Goal: Task Accomplishment & Management: Complete application form

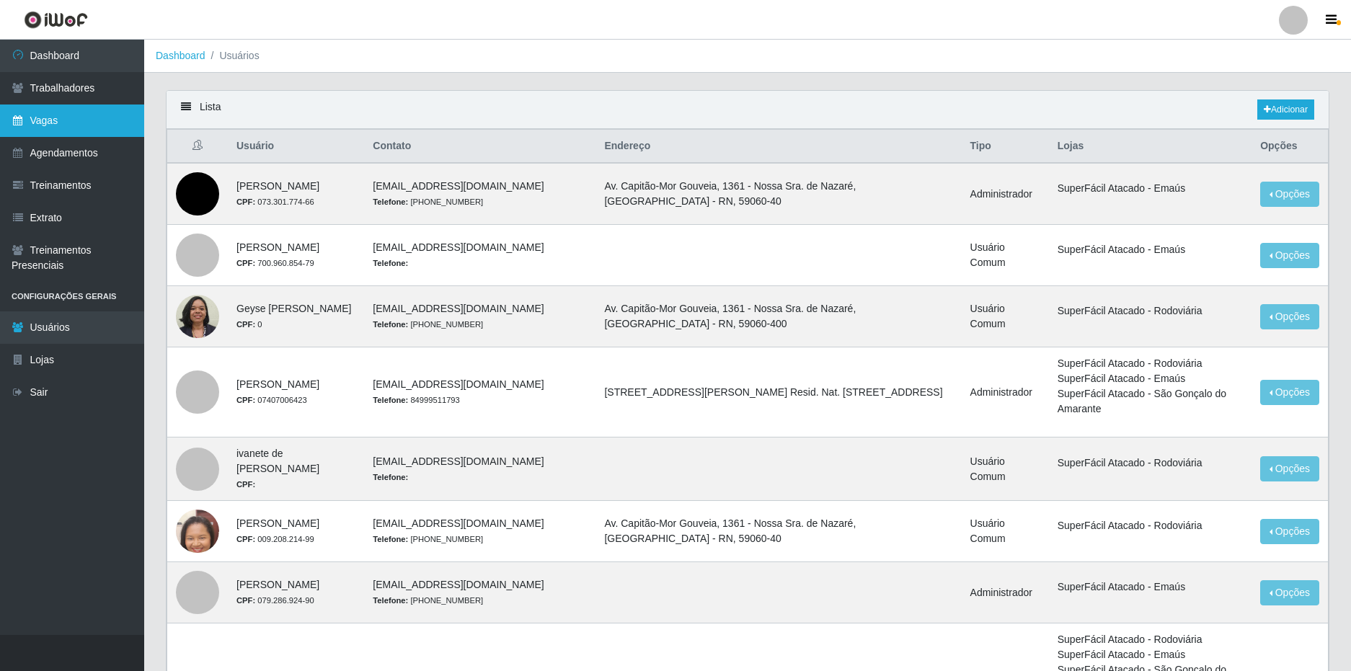
click at [74, 120] on link "Vagas" at bounding box center [72, 121] width 144 height 32
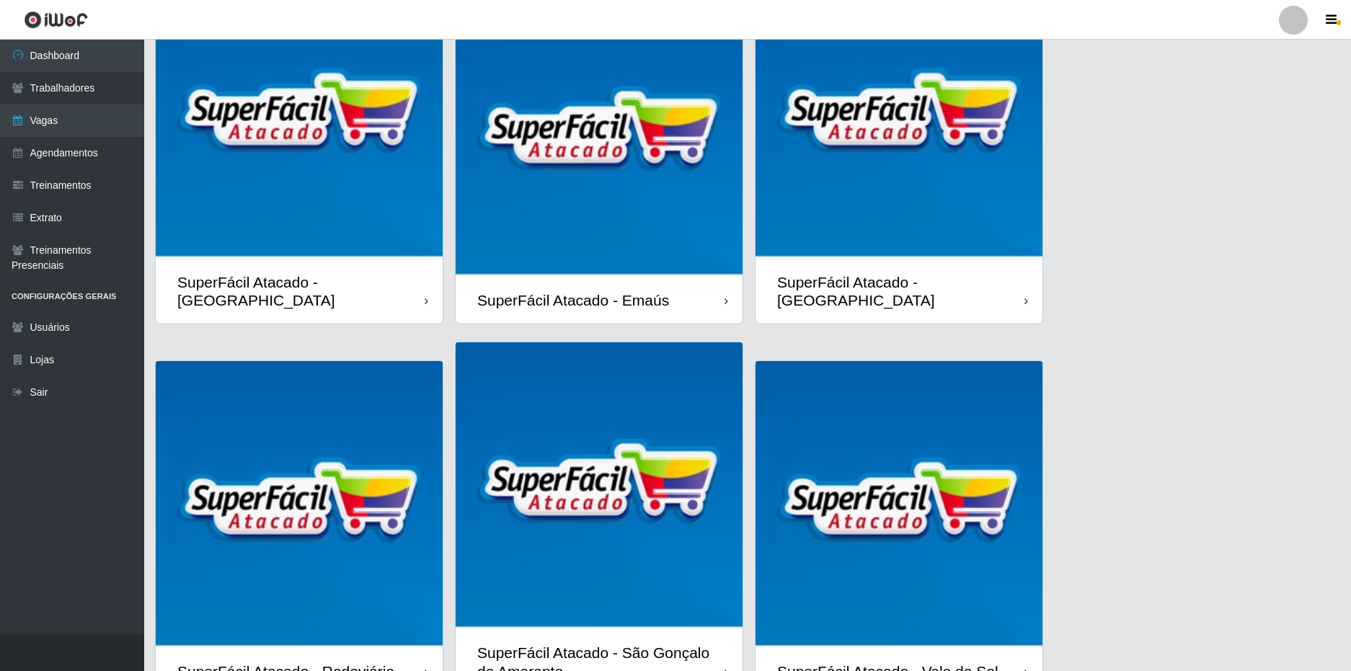
scroll to position [197, 0]
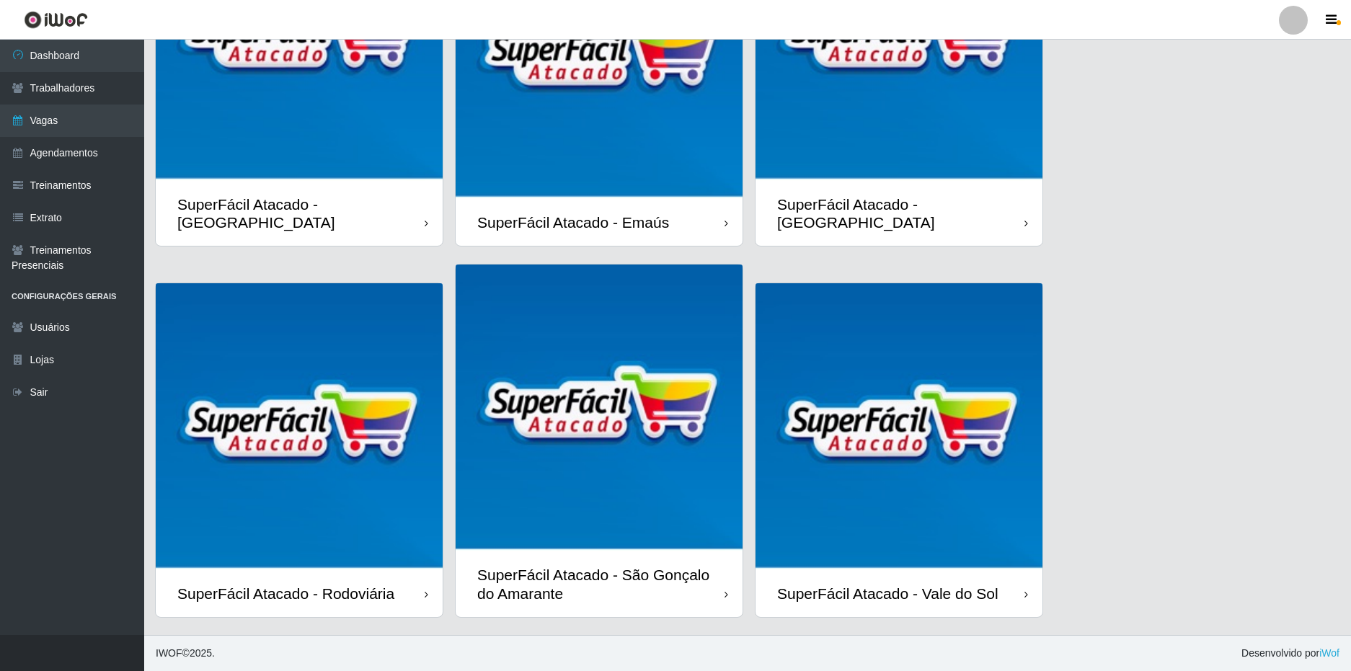
click at [639, 562] on div "SuperFácil Atacado - São Gonçalo do Amarante" at bounding box center [598, 583] width 287 height 65
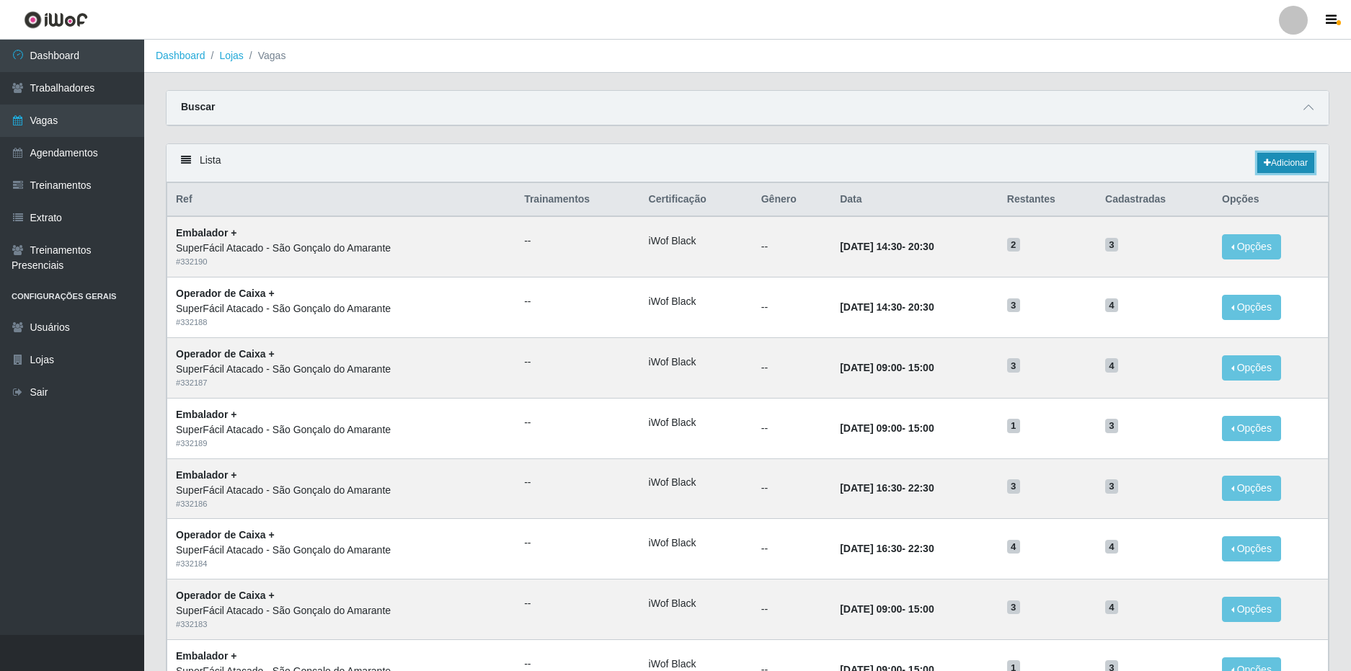
click at [1302, 160] on link "Adicionar" at bounding box center [1285, 163] width 57 height 20
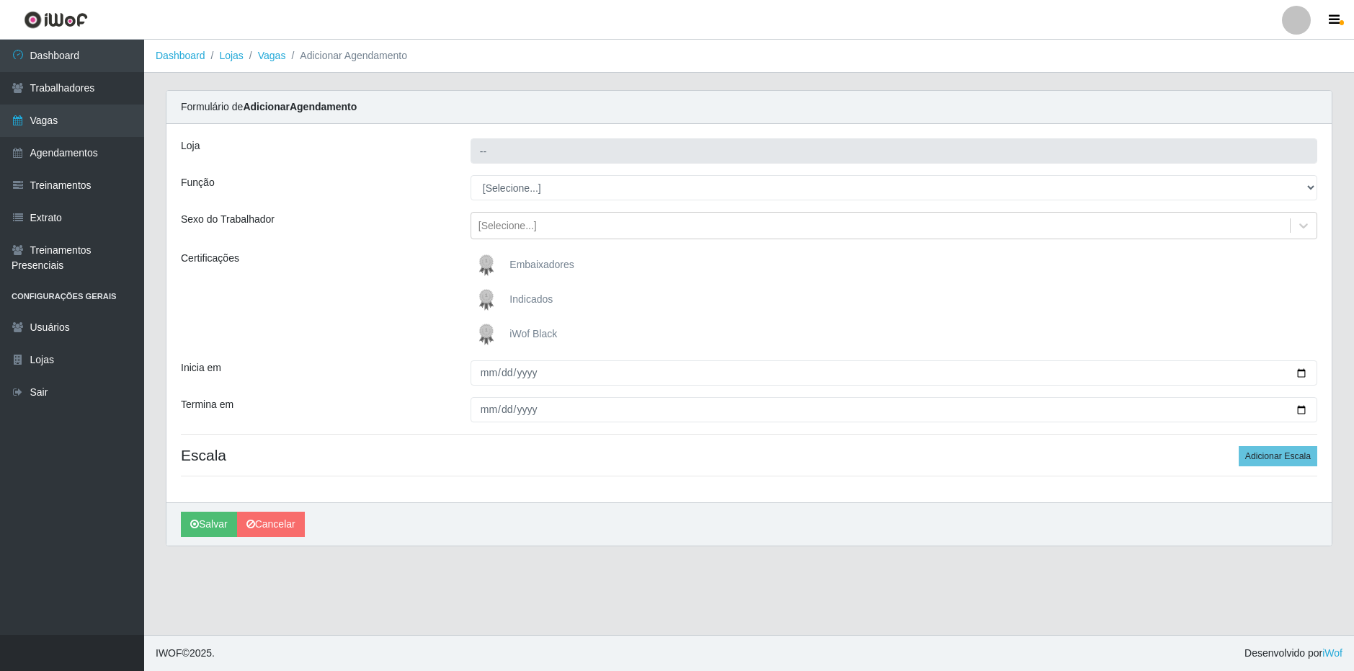
type input "SuperFácil Atacado - São Gonçalo do Amarante"
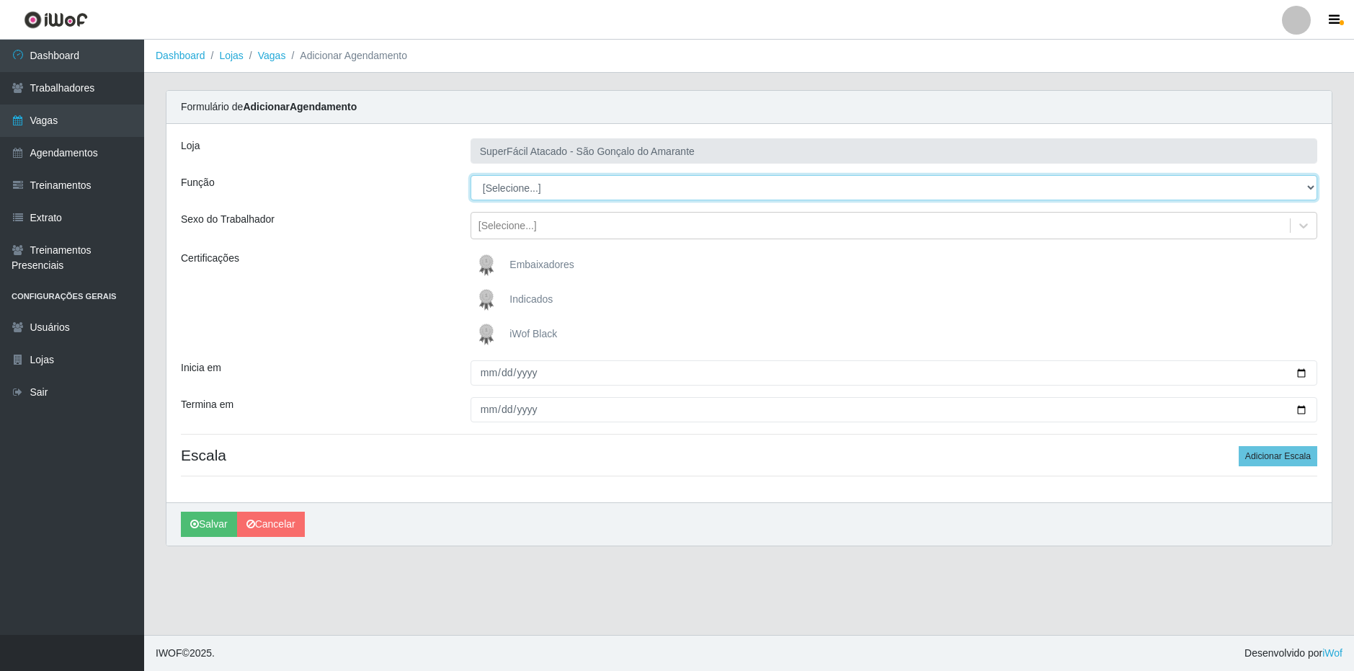
click at [573, 191] on select "[Selecione...] Auxiliar de Estacionamento Auxiliar de Estacionamento + Auxiliar…" at bounding box center [894, 187] width 847 height 25
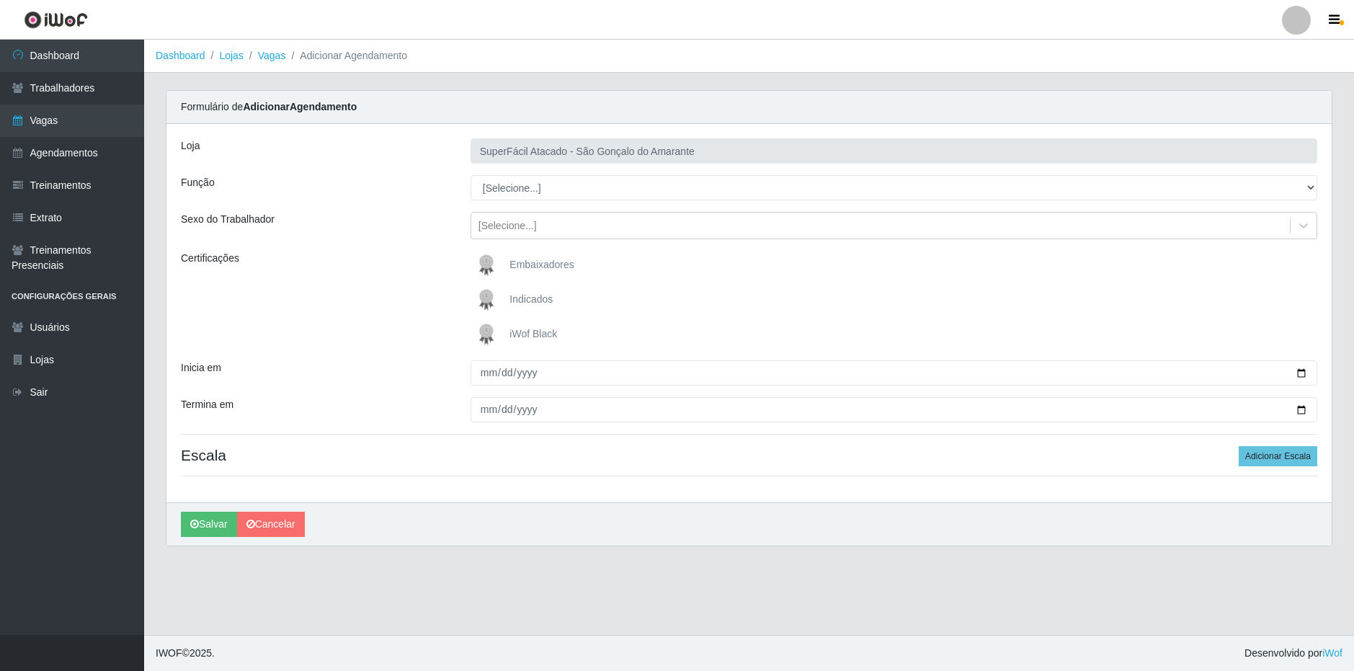
click at [437, 570] on main "Dashboard Lojas Vagas Adicionar Agendamento Carregando... Formulário de Adicion…" at bounding box center [749, 337] width 1210 height 595
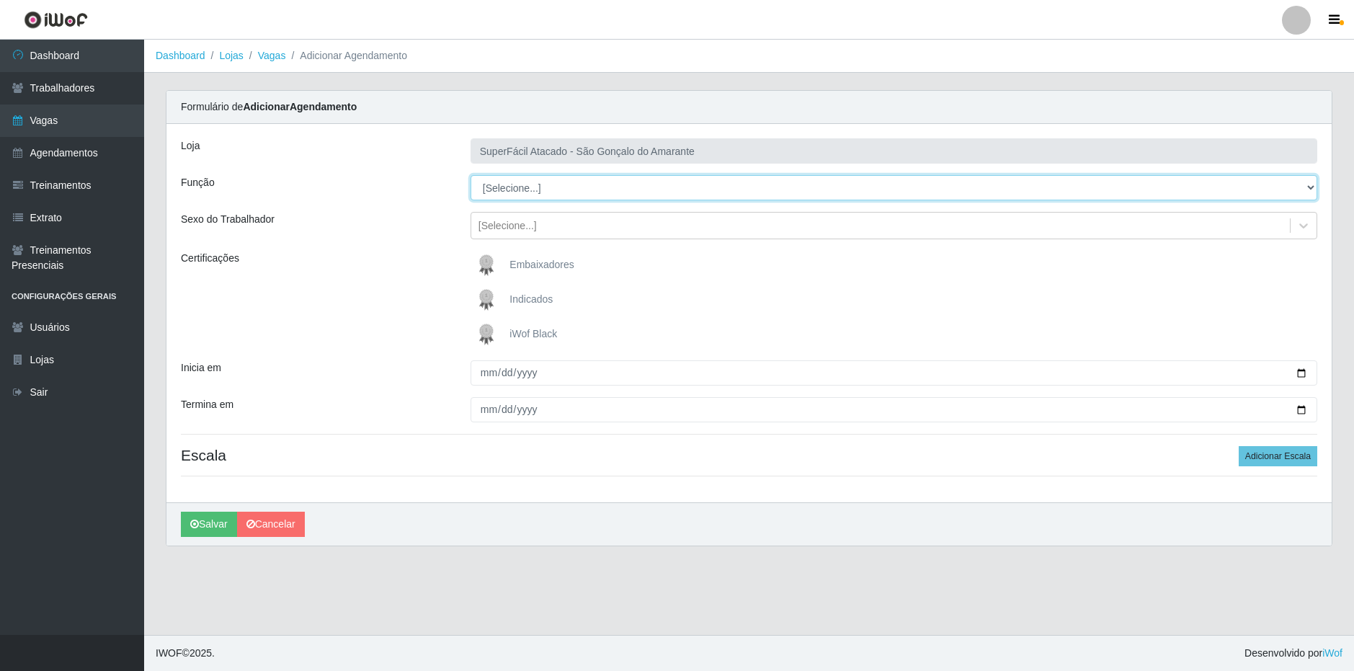
click at [632, 189] on select "[Selecione...] Auxiliar de Estacionamento Auxiliar de Estacionamento + Auxiliar…" at bounding box center [894, 187] width 847 height 25
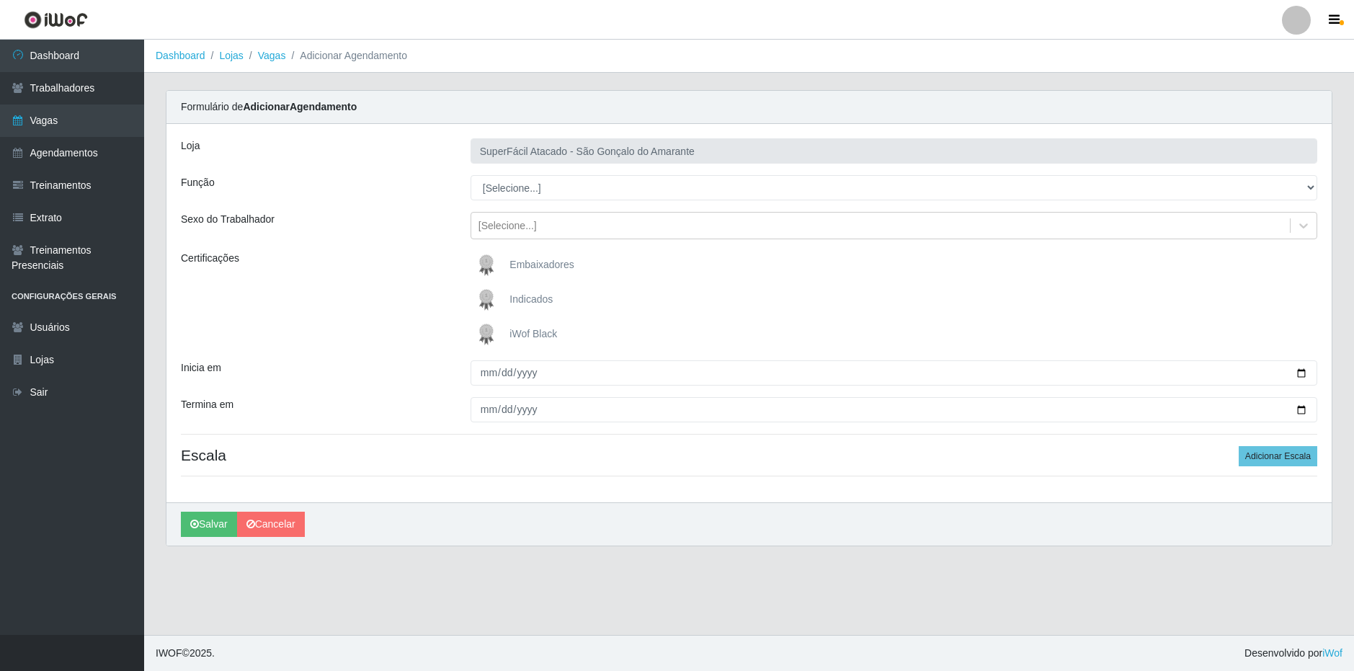
click at [391, 591] on main "Dashboard Lojas Vagas Adicionar Agendamento Carregando... Formulário de Adicion…" at bounding box center [749, 337] width 1210 height 595
